Goal: Book appointment/travel/reservation

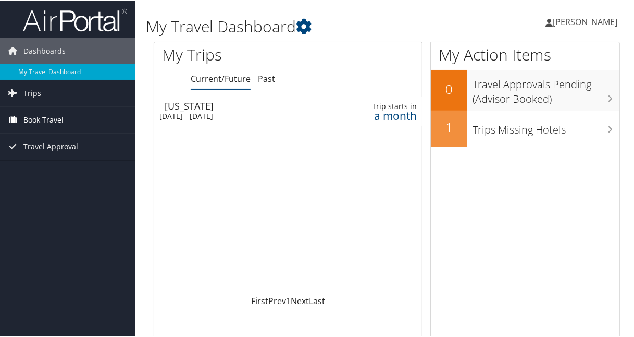
click at [42, 116] on span "Book Travel" at bounding box center [43, 119] width 40 height 26
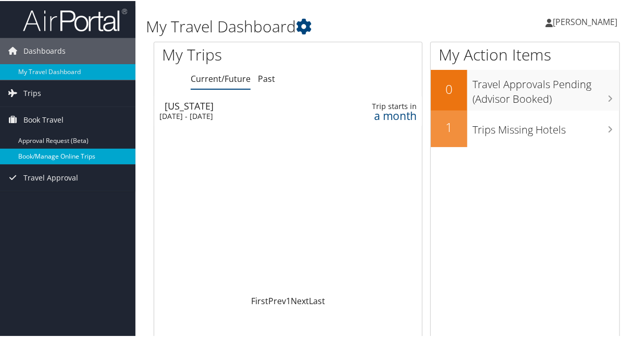
click at [88, 154] on link "Book/Manage Online Trips" at bounding box center [67, 155] width 135 height 16
